Goal: Transaction & Acquisition: Purchase product/service

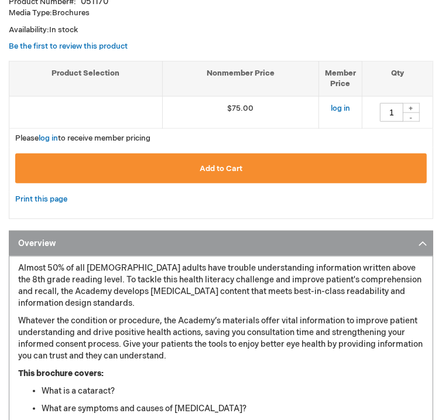
scroll to position [468, 0]
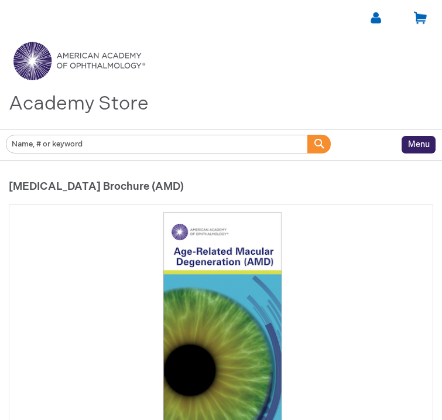
type input "1"
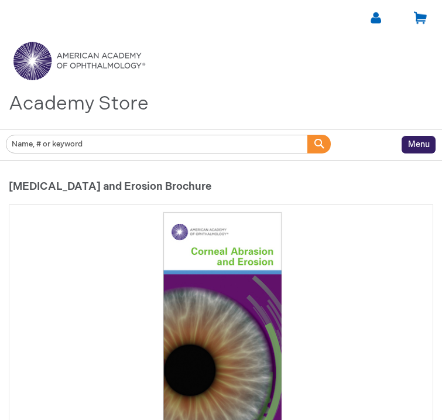
type input "1"
